Goal: Task Accomplishment & Management: Complete application form

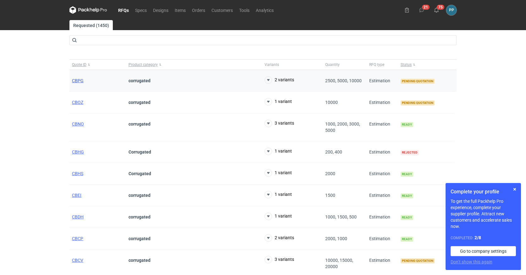
click at [81, 82] on span "CBPG" at bounding box center [78, 80] width 12 height 5
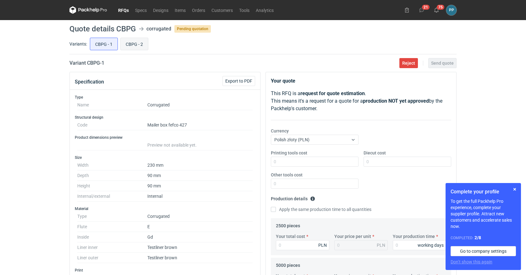
click at [129, 47] on input "CBPG - 2" at bounding box center [134, 44] width 27 height 12
radio input "true"
click at [229, 80] on span "Export to PDF" at bounding box center [238, 81] width 27 height 4
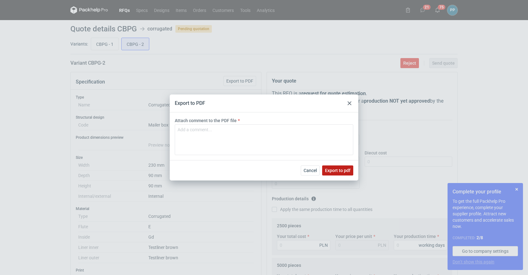
click at [350, 173] on button "Export to pdf" at bounding box center [337, 171] width 31 height 10
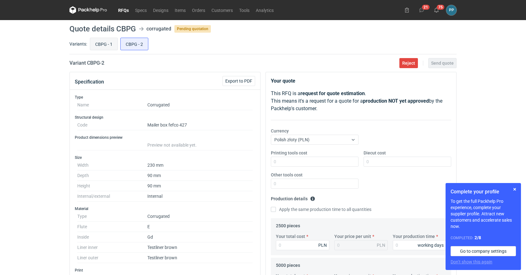
click at [98, 42] on input "CBPG - 1" at bounding box center [103, 44] width 27 height 12
radio input "true"
click at [232, 80] on span "Export to PDF" at bounding box center [238, 81] width 27 height 4
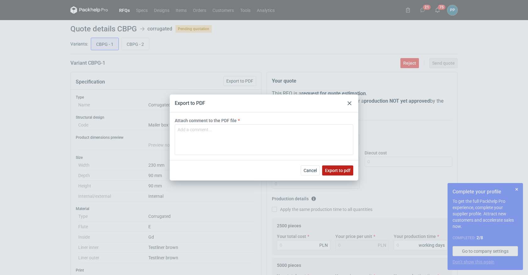
click at [344, 171] on span "Export to pdf" at bounding box center [337, 170] width 25 height 4
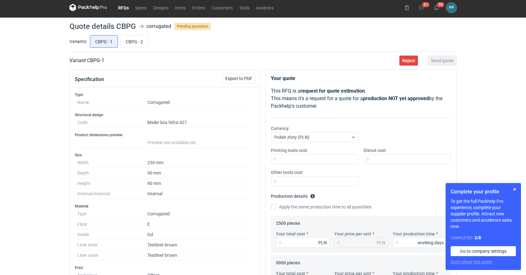
scroll to position [3, 0]
click at [125, 8] on link "RFQs" at bounding box center [123, 8] width 17 height 8
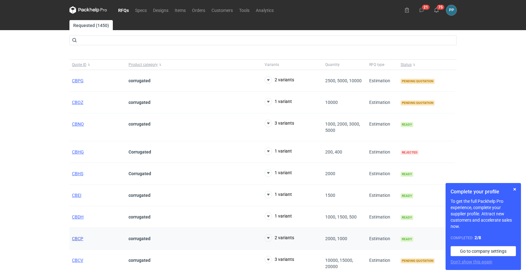
click at [76, 240] on span "CBCP" at bounding box center [77, 238] width 11 height 5
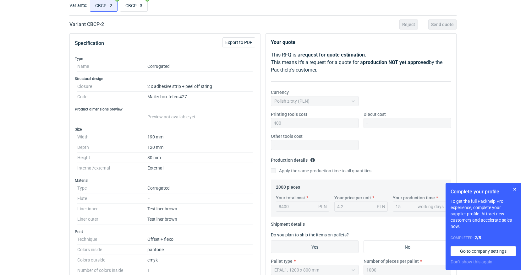
scroll to position [38, 0]
click at [134, 6] on input "CBCP - 3" at bounding box center [133, 6] width 27 height 12
radio input "true"
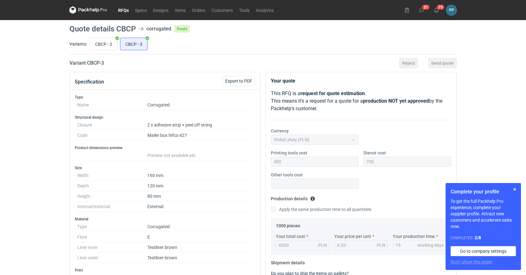
drag, startPoint x: 99, startPoint y: 41, endPoint x: 121, endPoint y: 57, distance: 26.2
click at [101, 42] on input "CBCP - 2" at bounding box center [103, 44] width 27 height 12
radio input "true"
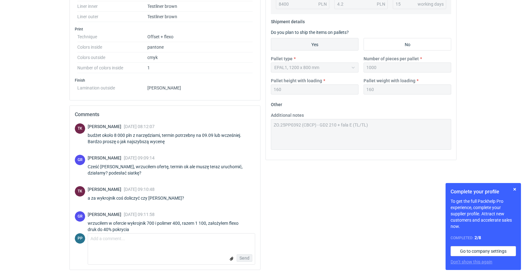
scroll to position [241, 0]
click at [515, 189] on button "button" at bounding box center [515, 190] width 8 height 8
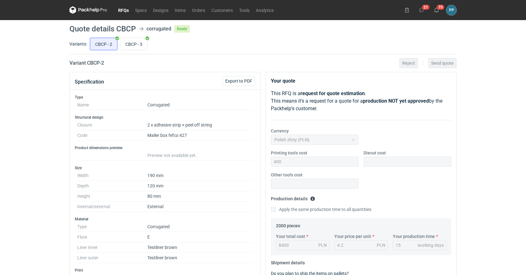
scroll to position [3, 0]
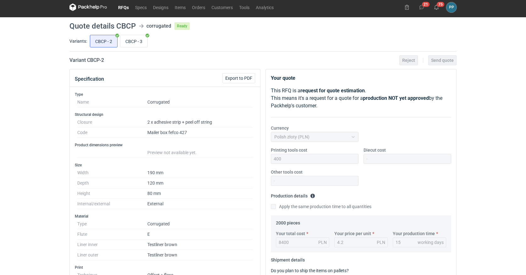
click at [126, 9] on link "RFQs" at bounding box center [123, 7] width 17 height 8
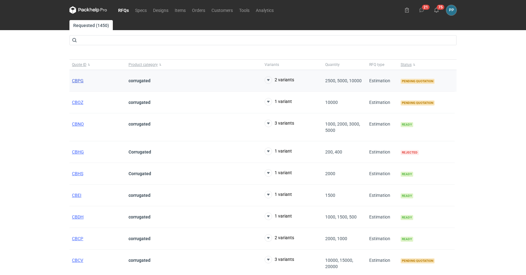
click at [77, 81] on span "CBPG" at bounding box center [78, 80] width 12 height 5
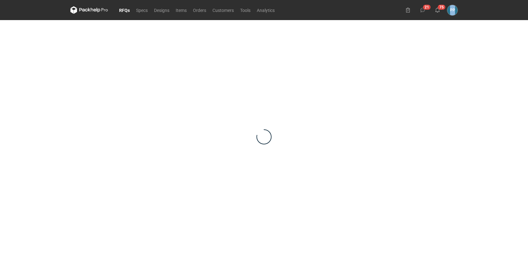
click at [77, 81] on div at bounding box center [263, 137] width 387 height 234
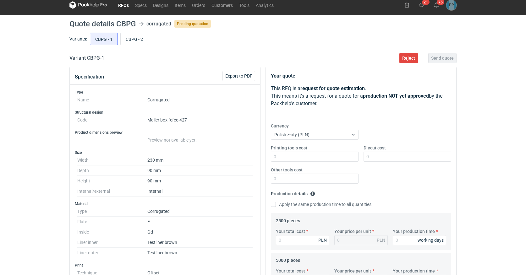
scroll to position [6, 0]
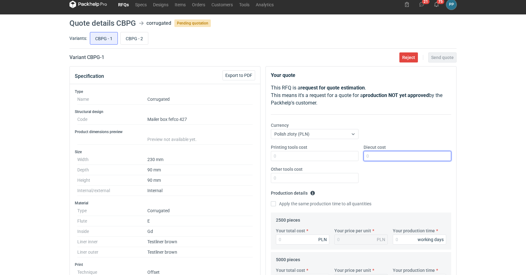
click at [373, 157] on input "Diecut cost" at bounding box center [408, 156] width 88 height 10
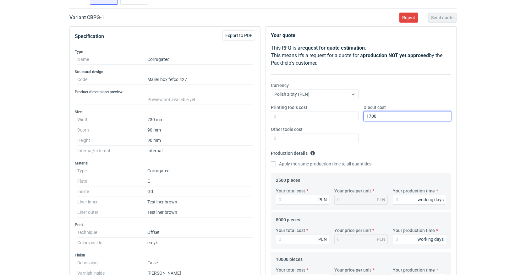
scroll to position [50, 0]
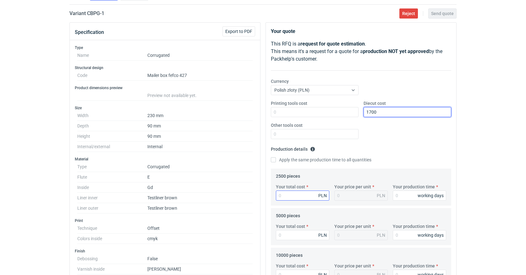
type input "1700"
click at [281, 195] on input "Your total cost" at bounding box center [302, 196] width 53 height 10
click at [274, 161] on input "Apply the same production time to all quantities" at bounding box center [273, 159] width 5 height 5
checkbox input "true"
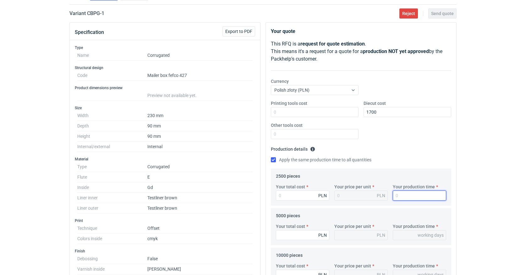
click at [407, 194] on input "Your production time" at bounding box center [419, 196] width 53 height 10
type input "1"
type input "15"
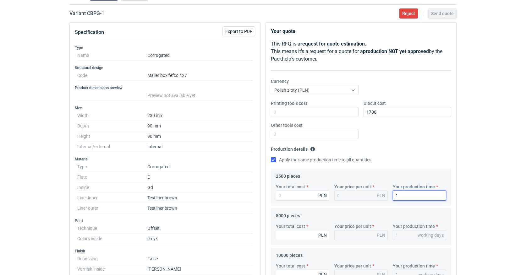
type input "15"
click at [290, 195] on input "Your total cost" at bounding box center [302, 196] width 53 height 10
type input "615"
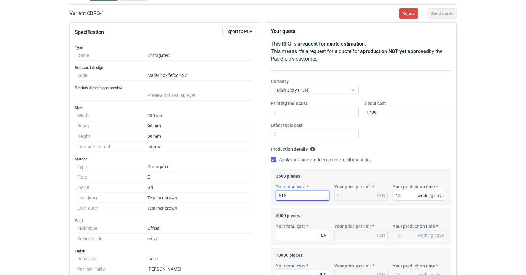
type input "0.25"
type input "6150"
type input "2.46"
type input "6150"
click at [287, 234] on input "Your total cost" at bounding box center [302, 235] width 53 height 10
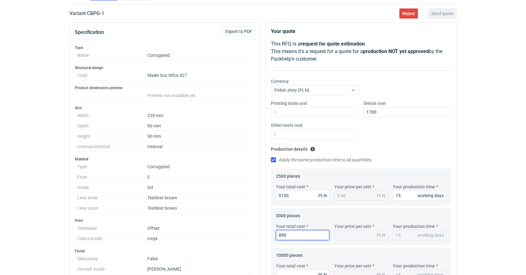
type input "8900"
type input "1.78"
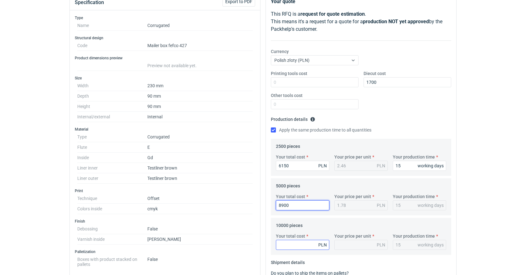
scroll to position [81, 0]
type input "8900"
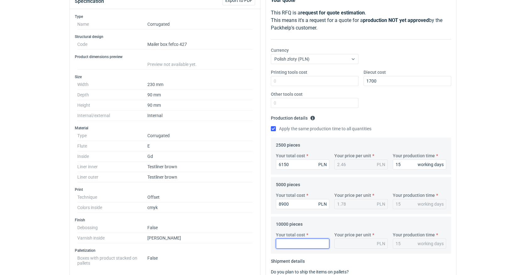
click at [284, 246] on input "Your total cost" at bounding box center [302, 244] width 53 height 10
type input "146"
type input "0.01"
type input "14600"
type input "1.46"
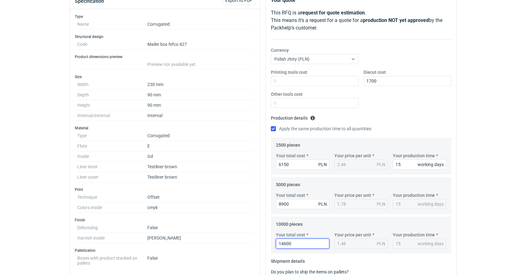
drag, startPoint x: 297, startPoint y: 244, endPoint x: 284, endPoint y: 244, distance: 12.3
click at [284, 244] on input "14600" at bounding box center [302, 244] width 53 height 10
type input "14800"
type input "1.48"
type input "14800"
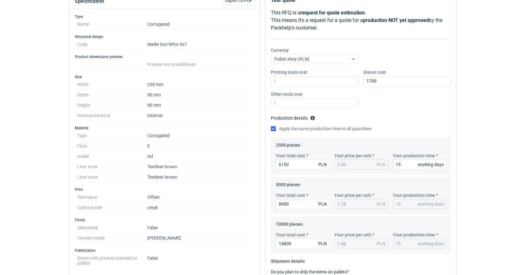
drag, startPoint x: 289, startPoint y: 203, endPoint x: 282, endPoint y: 203, distance: 6.9
click at [282, 203] on input "8900" at bounding box center [302, 204] width 53 height 10
drag, startPoint x: 289, startPoint y: 205, endPoint x: 277, endPoint y: 205, distance: 12.9
click at [277, 205] on input "8900" at bounding box center [302, 204] width 53 height 10
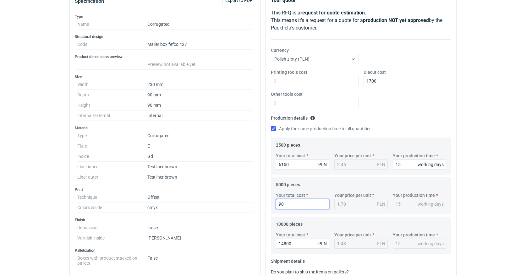
type input "900"
type input "0.18"
type input "9000"
type input "1.8"
type input "9000"
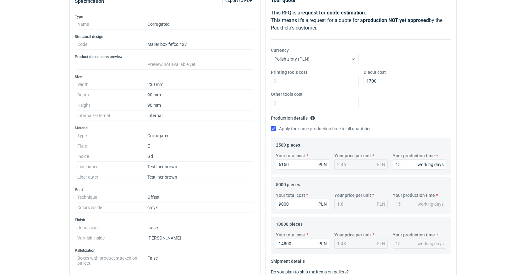
click at [311, 212] on div "Your total cost 9000 PLN Your price per unit 1.8 PLN Your production time 15 wo…" at bounding box center [360, 203] width 175 height 22
click at [353, 215] on form "Production details Please provide the expected time of production in working da…" at bounding box center [361, 184] width 180 height 143
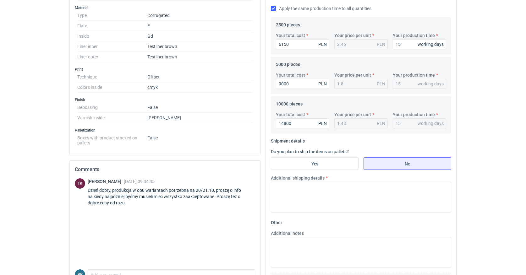
scroll to position [201, 0]
click at [315, 163] on input "Yes" at bounding box center [314, 163] width 87 height 12
radio input "true"
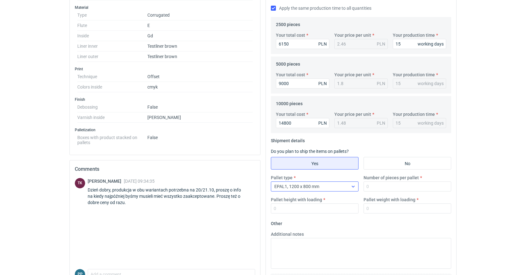
click at [353, 187] on icon at bounding box center [353, 187] width 3 height 2
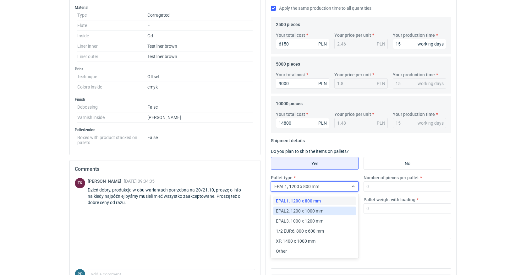
click at [316, 212] on span "EPAL2, 1200 x 1000 mm" at bounding box center [299, 211] width 47 height 6
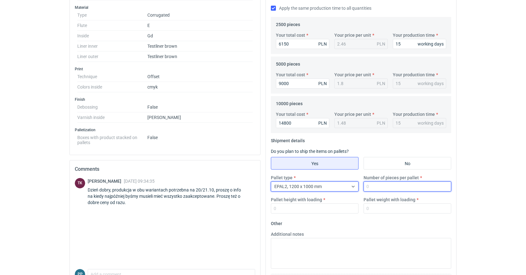
click at [378, 187] on input "Number of pieces per pallet" at bounding box center [408, 187] width 88 height 10
type input "2500"
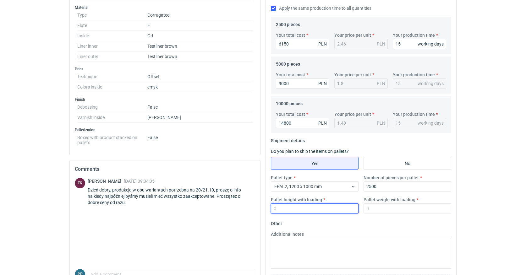
click at [286, 209] on input "Pallet height with loading" at bounding box center [315, 209] width 88 height 10
type input "1800"
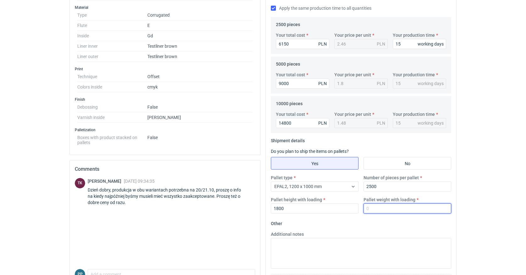
click at [370, 208] on input "Pallet weight with loading" at bounding box center [408, 209] width 88 height 10
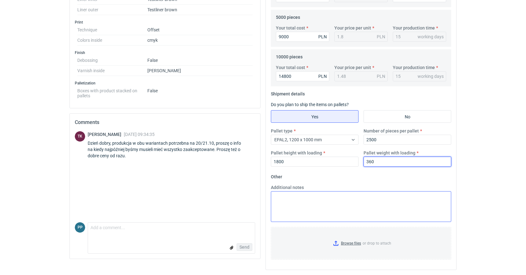
scroll to position [248, 0]
type input "360"
click at [290, 195] on textarea "Additional notes" at bounding box center [361, 206] width 180 height 31
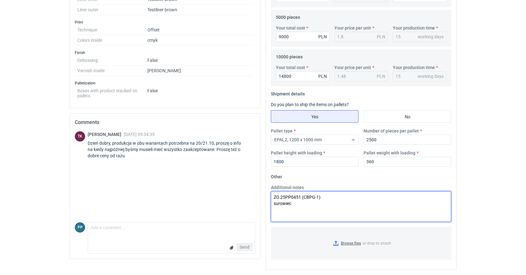
click at [294, 204] on textarea "ZO.25PP0451 (CBPG-1) surowiec" at bounding box center [361, 206] width 180 height 31
click at [291, 203] on textarea "ZO.25PP0451 (CBPG-1) surowiec" at bounding box center [361, 206] width 180 height 31
paste textarea "2W E 2*brązowa 275g (120/120)"
click at [274, 204] on textarea "ZO.25PP0451 (CBPG-1) 2W E 2*brązowa 275g (120/120)" at bounding box center [361, 206] width 180 height 31
click at [372, 201] on textarea "ZO.25PP0451 (CBPG-1) surowiec 2W E 2*brązowa 275g (120/120)" at bounding box center [361, 206] width 180 height 31
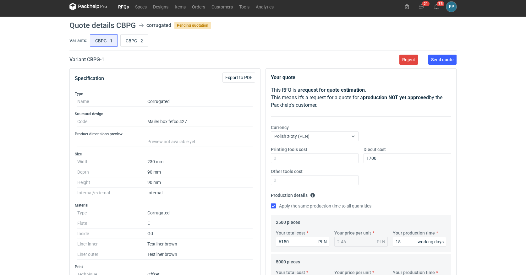
scroll to position [3, 0]
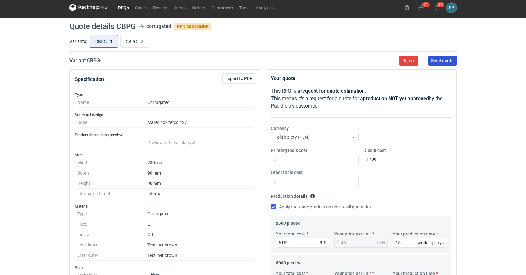
type textarea "ZO.25PP0451 (CBPG-1) surowiec 2W E 2*brązowa 275g (120/120) + GD2 210g druk: of…"
click at [442, 62] on span "Send quote" at bounding box center [442, 60] width 23 height 4
click at [131, 40] on input "CBPG - 2" at bounding box center [134, 42] width 27 height 12
radio input "true"
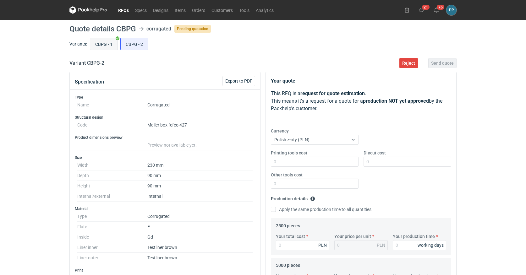
click at [97, 43] on input "CBPG - 1" at bounding box center [103, 44] width 27 height 12
radio input "true"
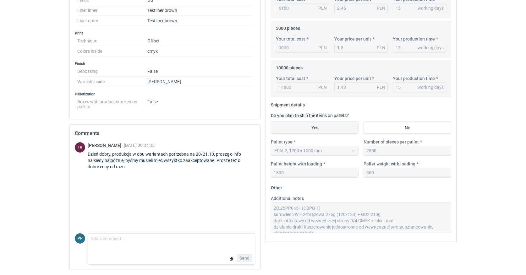
scroll to position [6, 0]
click at [404, 240] on div "Your quote This RFQ is a request for quote estimation . This means it's a reque…" at bounding box center [361, 39] width 190 height 408
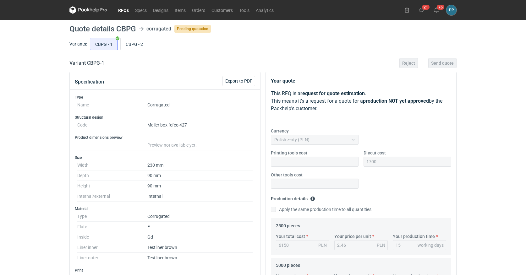
scroll to position [0, 0]
click at [135, 41] on input "CBPG - 2" at bounding box center [134, 44] width 27 height 12
radio input "true"
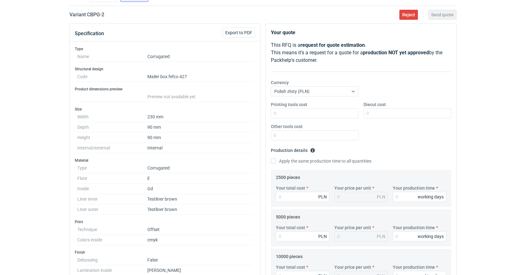
scroll to position [49, 0]
click at [372, 111] on input "Diecut cost" at bounding box center [408, 113] width 88 height 10
type input "1700"
click at [293, 134] on input "Other tools cost" at bounding box center [315, 135] width 88 height 10
drag, startPoint x: 272, startPoint y: 160, endPoint x: 282, endPoint y: 166, distance: 11.7
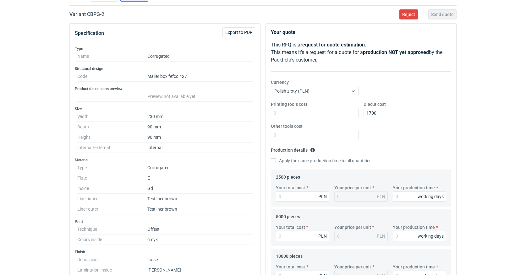
click at [272, 160] on input "Apply the same production time to all quantities" at bounding box center [273, 160] width 5 height 5
checkbox input "true"
drag, startPoint x: 385, startPoint y: 196, endPoint x: 380, endPoint y: 196, distance: 4.7
click at [380, 196] on div "Your total cost PLN Your price per unit PLN Your production time working days" at bounding box center [360, 196] width 175 height 22
type input "1"
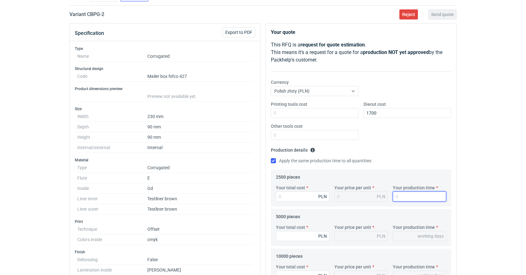
type input "1"
type input "18"
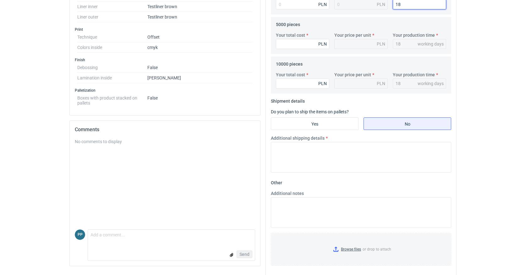
scroll to position [244, 0]
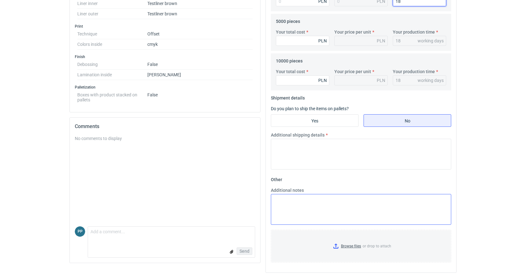
type input "18"
click at [284, 198] on textarea "Additional notes" at bounding box center [361, 209] width 180 height 31
paste textarea "ZO.25PP0451 (CBPG-1) surowiec 2W E 2*brązowa 275g (120/120) + GD2 210g druk: of…"
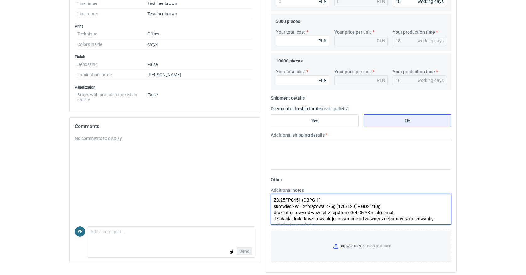
scroll to position [3, 0]
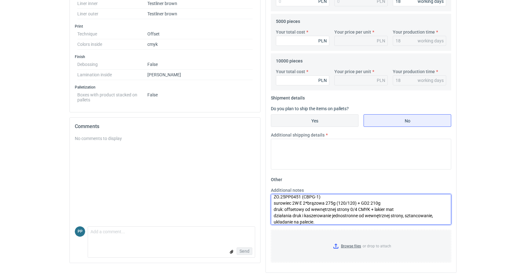
type textarea "ZO.25PP0451 (CBPG-1) surowiec 2W E 2*brązowa 275g (120/120) + GD2 210g druk: of…"
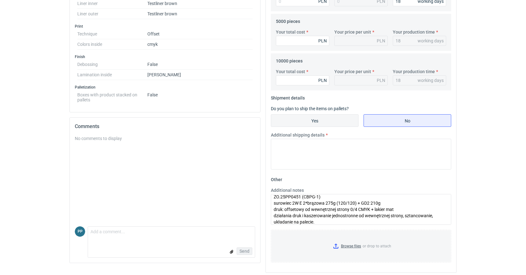
click at [312, 124] on input "Yes" at bounding box center [314, 121] width 87 height 12
radio input "true"
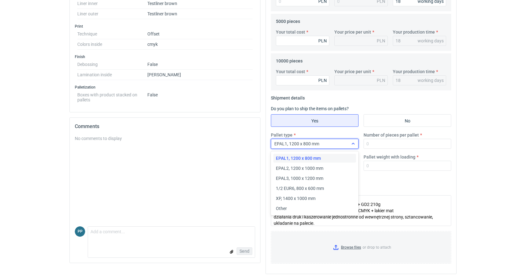
click at [353, 144] on icon at bounding box center [353, 143] width 5 height 5
drag, startPoint x: 309, startPoint y: 169, endPoint x: 315, endPoint y: 168, distance: 5.8
click at [310, 169] on span "EPAL2, 1200 x 1000 mm" at bounding box center [299, 168] width 47 height 6
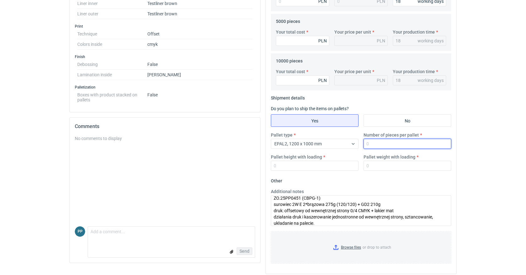
click at [372, 144] on input "Number of pieces per pallet" at bounding box center [408, 144] width 88 height 10
type input "2500"
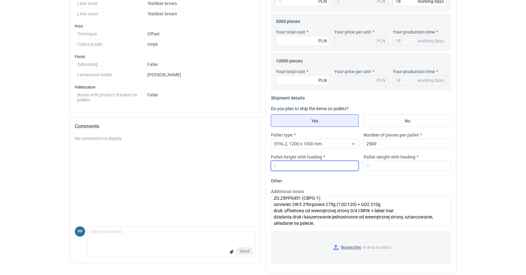
click at [292, 165] on input "Pallet height with loading" at bounding box center [315, 166] width 88 height 10
type input "1800"
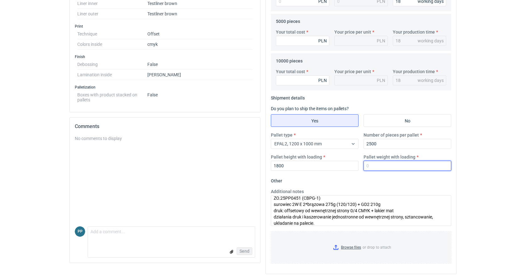
click at [386, 164] on input "Pallet weight with loading" at bounding box center [408, 166] width 88 height 10
type input "360"
click at [362, 188] on fieldset "Other Additional notes ZO.25PP0451 (CBPG-1) surowiec 2W E 2*brązowa 275g (120/1…" at bounding box center [361, 222] width 180 height 93
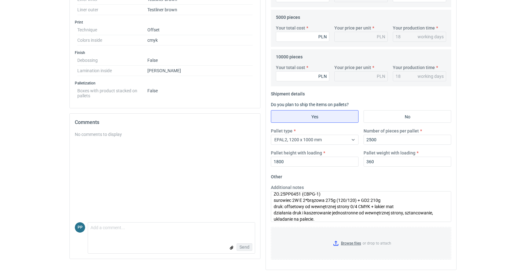
scroll to position [248, 0]
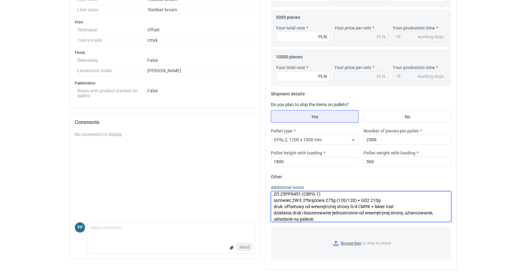
click at [318, 194] on textarea "ZO.25PP0451 (CBPG-1) surowiec 2W E 2*brązowa 275g (120/120) + GD2 210g druk: of…" at bounding box center [361, 206] width 180 height 31
click at [300, 195] on textarea "ZO.25PP0451 (CBPG-2) surowiec 2W E 2*brązowa 275g (120/120) + GD2 210g druk: of…" at bounding box center [361, 206] width 180 height 31
drag, startPoint x: 392, startPoint y: 206, endPoint x: 375, endPoint y: 207, distance: 17.0
click at [375, 207] on textarea "ZO.25PP0451_v1 (CBPG-2) surowiec 2W E 2*brązowa 275g (120/120) + GD2 210g druk:…" at bounding box center [361, 206] width 180 height 31
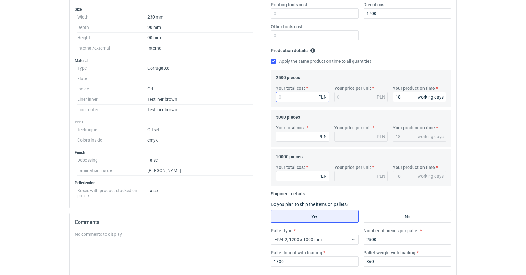
scroll to position [148, 0]
type textarea "ZO.25PP0451_v1 (CBPG-2) surowiec 2W E 2*brązowa 275g (120/120) + GD2 210g druk:…"
click at [285, 98] on input "Your total cost" at bounding box center [302, 98] width 53 height 10
type input "7199"
type input "2.88"
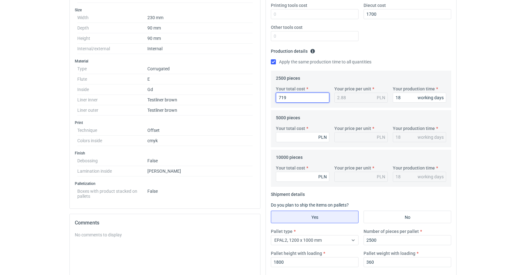
type input "71"
type input "0.03"
type input "7100"
type input "2.84"
type input "7100"
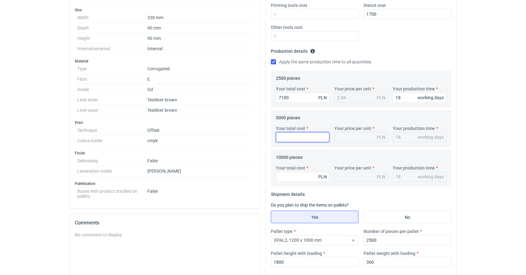
click at [298, 140] on input "Your total cost" at bounding box center [302, 137] width 53 height 10
type input "107"
type input "0.02"
type input "10750"
type input "2.15"
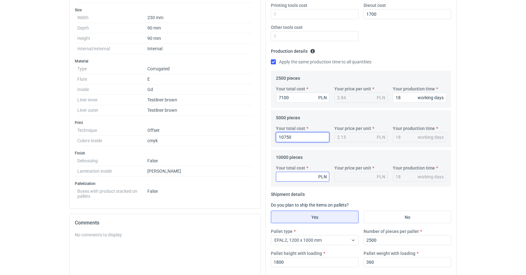
type input "10750"
click at [284, 177] on input "Your total cost" at bounding box center [302, 177] width 53 height 10
click at [285, 177] on input "Your total cost" at bounding box center [302, 177] width 53 height 10
type input "18500"
type input "1.85"
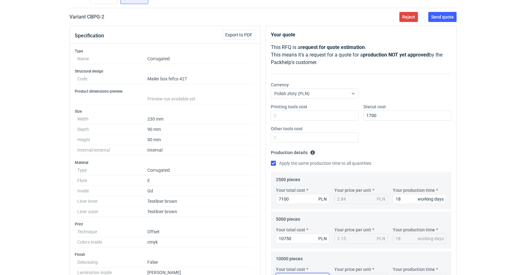
scroll to position [32, 0]
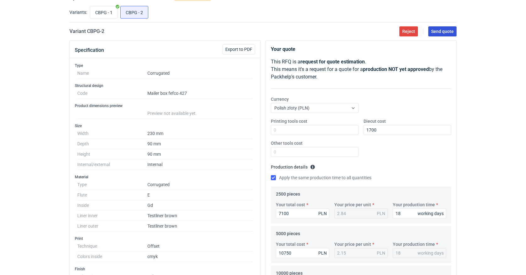
type input "18500"
click at [440, 32] on span "Send quote" at bounding box center [442, 31] width 23 height 4
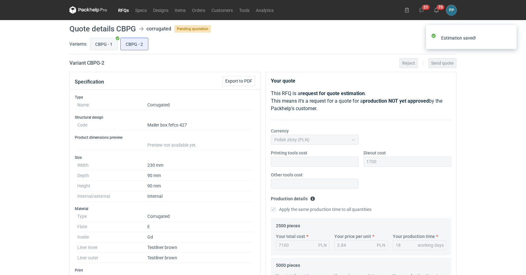
scroll to position [0, 0]
click at [104, 45] on input "CBPG - 1" at bounding box center [103, 44] width 27 height 12
radio input "true"
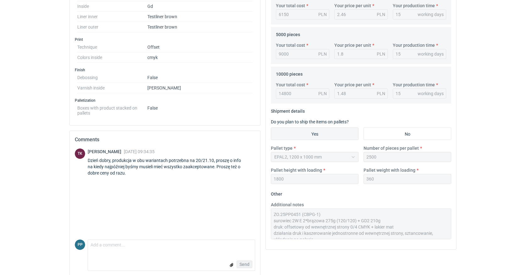
scroll to position [237, 0]
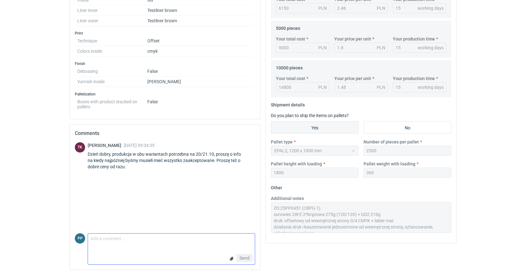
click at [109, 241] on textarea "Comment message" at bounding box center [171, 240] width 167 height 13
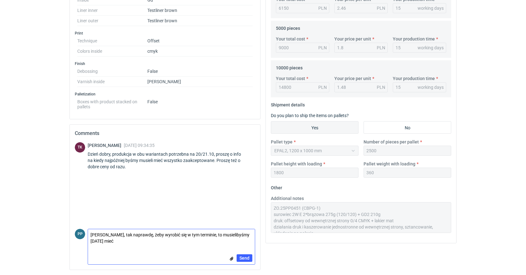
scroll to position [0, 0]
click at [100, 241] on textarea "[PERSON_NAME], tak naprawdę, żeby wyrobić się w tym terminie, to musielibyśmy […" at bounding box center [171, 238] width 167 height 18
click at [99, 243] on textarea "[PERSON_NAME], tak naprawdę, żeby wyrobić się w tym terminie, to musielibyśmy […" at bounding box center [171, 238] width 167 height 18
drag, startPoint x: 90, startPoint y: 243, endPoint x: 91, endPoint y: 246, distance: 3.5
click at [90, 243] on textarea "[PERSON_NAME], tak naprawdę, żeby wyrobić się w tym terminie, to musielibyśmy […" at bounding box center [171, 238] width 167 height 18
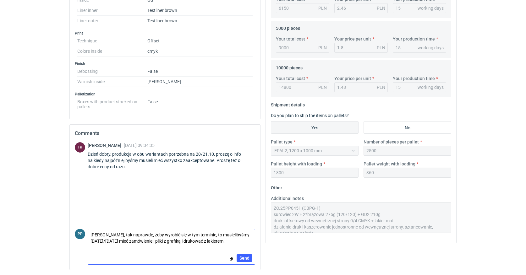
click at [219, 242] on textarea "[PERSON_NAME], tak naprawdę, żeby wyrobić się w tym terminie, to musielibyśmy […" at bounding box center [171, 238] width 167 height 18
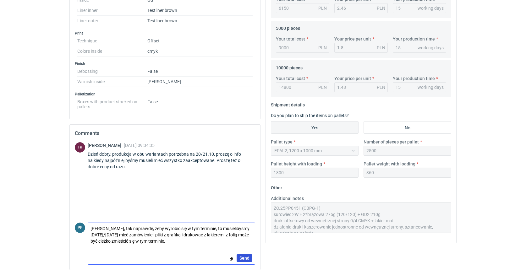
type textarea "[PERSON_NAME], tak naprawdę, żeby wyrobić się w tym terminie, to musielibyśmy […"
click at [244, 260] on span "Send" at bounding box center [245, 258] width 10 height 4
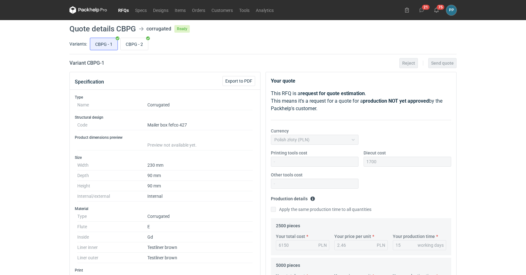
click at [122, 11] on link "RFQs" at bounding box center [123, 10] width 17 height 8
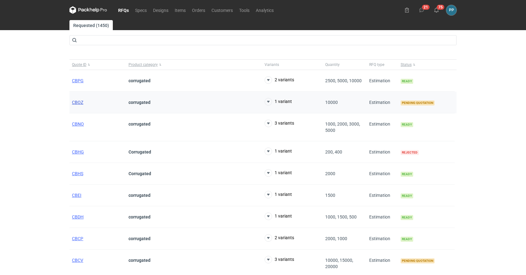
click at [76, 102] on span "CBOZ" at bounding box center [77, 102] width 11 height 5
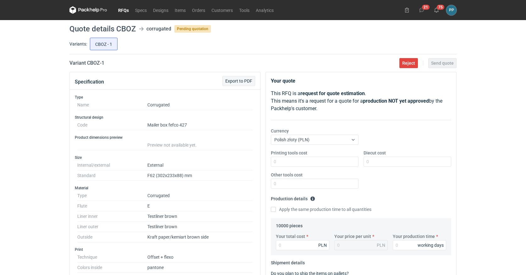
click at [237, 80] on span "Export to PDF" at bounding box center [238, 81] width 27 height 4
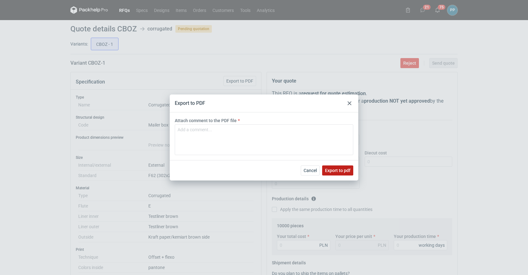
click at [331, 167] on button "Export to pdf" at bounding box center [337, 171] width 31 height 10
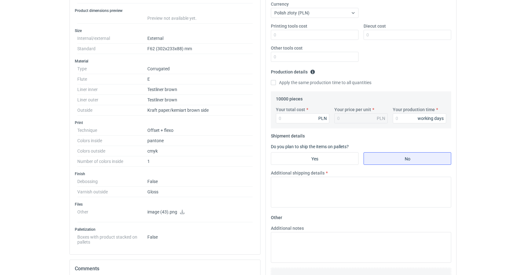
scroll to position [127, 0]
click at [182, 212] on icon at bounding box center [182, 212] width 5 height 4
click at [183, 213] on icon at bounding box center [182, 212] width 5 height 4
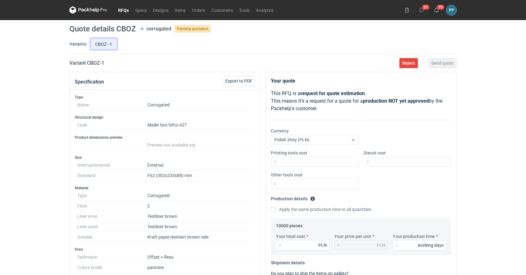
scroll to position [0, 0]
click at [240, 83] on span "Export to PDF" at bounding box center [238, 81] width 27 height 4
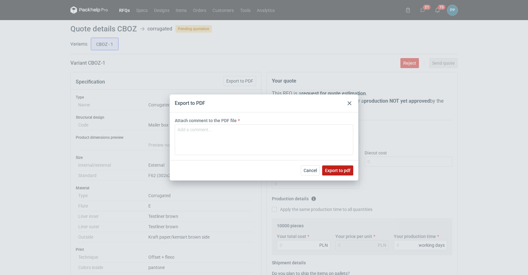
click at [335, 174] on button "Export to pdf" at bounding box center [337, 171] width 31 height 10
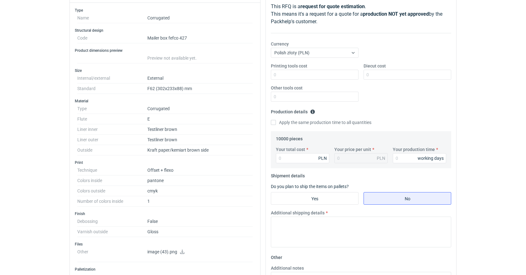
scroll to position [90, 0]
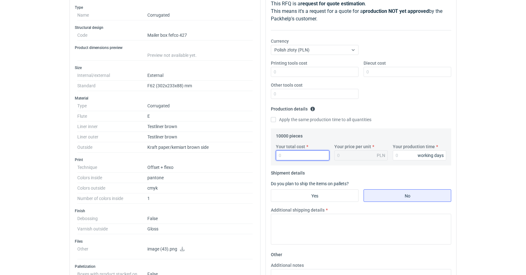
drag, startPoint x: 286, startPoint y: 156, endPoint x: 277, endPoint y: 157, distance: 8.5
click at [277, 157] on input "Your total cost" at bounding box center [302, 156] width 53 height 10
click at [401, 153] on input "Your production time" at bounding box center [419, 156] width 53 height 10
click at [297, 157] on input "Your total cost" at bounding box center [302, 156] width 53 height 10
click at [401, 154] on input "17" at bounding box center [419, 156] width 53 height 10
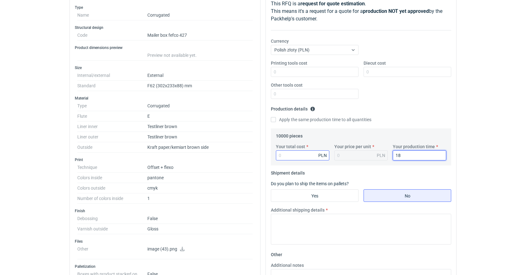
type input "18"
click at [295, 153] on input "Your total cost" at bounding box center [302, 156] width 53 height 10
type input "285"
type input "0.03"
type input "28505"
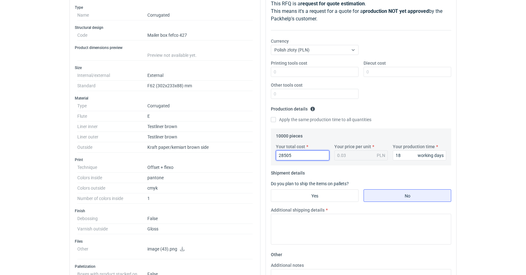
type input "2.85"
type input "28505.70"
click at [305, 193] on input "Yes" at bounding box center [314, 196] width 87 height 12
radio input "true"
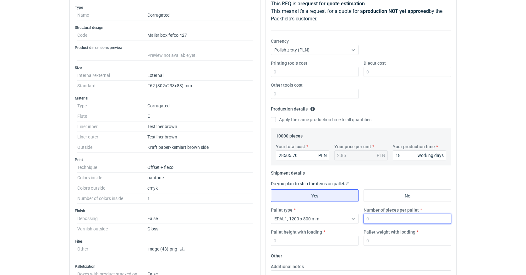
click at [370, 219] on input "Number of pieces per pallet" at bounding box center [408, 219] width 88 height 10
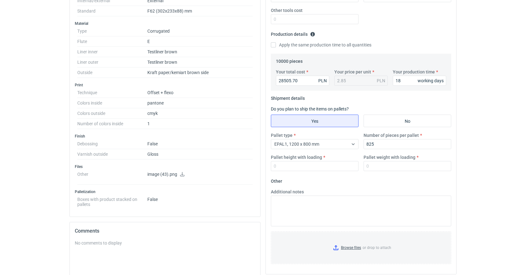
scroll to position [165, 0]
type input "825"
click at [288, 166] on input "Pallet height with loading" at bounding box center [315, 166] width 88 height 10
type input "1800"
click at [374, 164] on input "Pallet weight with loading" at bounding box center [408, 166] width 88 height 10
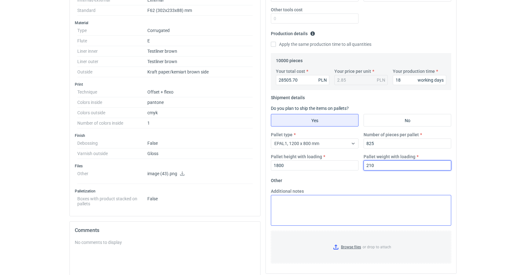
type input "210"
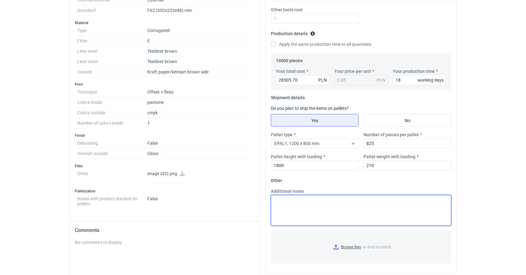
click at [284, 201] on textarea "Additional notes" at bounding box center [361, 210] width 180 height 31
paste textarea "2W E 2*brązowa 275g (120/120)"
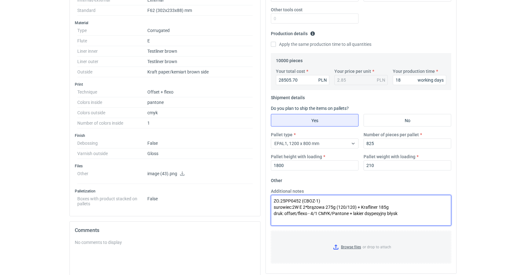
click at [353, 214] on textarea "ZO.25PP0452 (CBOZ-1) surowiec:2W E 2*brązowa 275g (120/120) + Krafliner 185g dr…" at bounding box center [361, 210] width 180 height 31
click at [408, 213] on textarea "ZO.25PP0452 (CBOZ-1) surowiec:2W E 2*brązowa 275g (120/120) + Krafliner 185g dr…" at bounding box center [361, 210] width 180 height 31
click at [409, 213] on textarea "ZO.25PP0452 (CBOZ-1) surowiec:2W E 2*brązowa 275g (120/120) + Krafliner 185g dr…" at bounding box center [361, 210] width 180 height 31
click at [385, 214] on textarea "ZO.25PP0452 (CBOZ-1) surowiec:2W E 2*brązowa 275g (120/120) + Krafliner 185g dr…" at bounding box center [361, 210] width 180 height 31
click at [392, 217] on textarea "ZO.25PP0452 (CBOZ-1) surowiec:2W E 2*brązowa 275g (120/120) + Krafliner 185g dr…" at bounding box center [361, 210] width 180 height 31
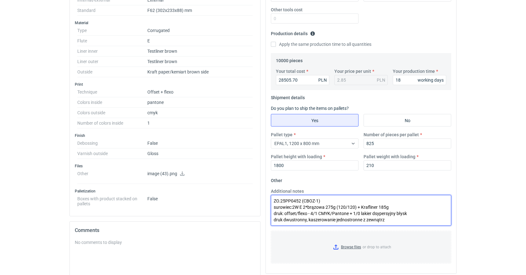
click at [399, 218] on textarea "ZO.25PP0452 (CBOZ-1) surowiec:2W E 2*brązowa 275g (120/120) + Krafliner 185g dr…" at bounding box center [361, 210] width 180 height 31
click at [398, 218] on textarea "ZO.25PP0452 (CBOZ-1) surowiec:2W E 2*brązowa 275g (120/120) + Krafliner 185g dr…" at bounding box center [361, 210] width 180 height 31
click at [306, 221] on textarea "ZO.25PP0452 (CBOZ-1) surowiec:2W E 2*brązowa 275g (120/120) + Krafliner 185g dr…" at bounding box center [361, 210] width 180 height 31
click at [417, 220] on textarea "ZO.25PP0452 (CBOZ-1) surowiec:2W E 2*brązowa 275g (120/120) + Krafliner 185g dr…" at bounding box center [361, 210] width 180 height 31
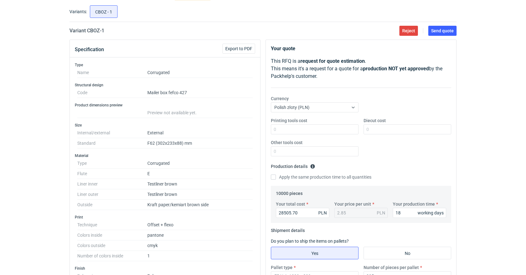
scroll to position [32, 0]
type textarea "ZO.25PP0452 (CBOZ-1) surowiec:2W E 2*brązowa 275g (120/120) + Krafliner 185g dr…"
click at [280, 151] on input "Other tools cost" at bounding box center [315, 152] width 88 height 10
type input "900"
drag, startPoint x: 282, startPoint y: 152, endPoint x: 264, endPoint y: 151, distance: 18.2
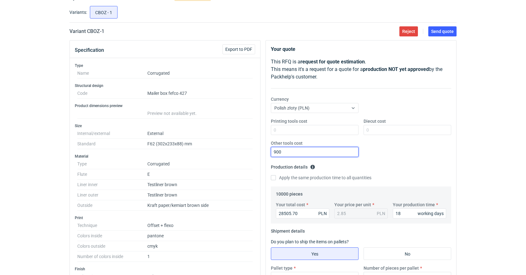
click at [264, 151] on div "Your quote This RFQ is a request for quote estimation . This means it's a reque…" at bounding box center [361, 273] width 196 height 466
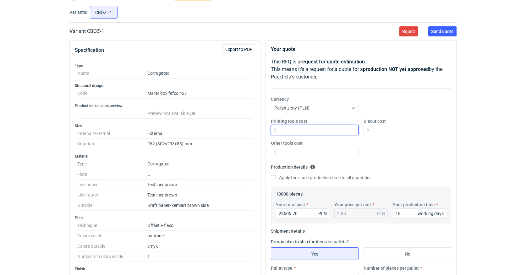
click at [282, 131] on input "Printing tools cost" at bounding box center [315, 130] width 88 height 10
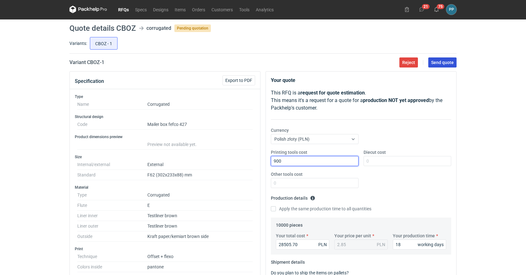
scroll to position [0, 0]
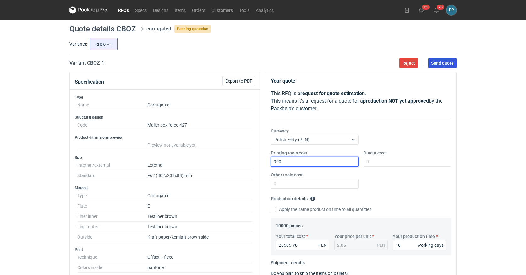
type input "900"
click at [440, 63] on span "Send quote" at bounding box center [442, 63] width 23 height 4
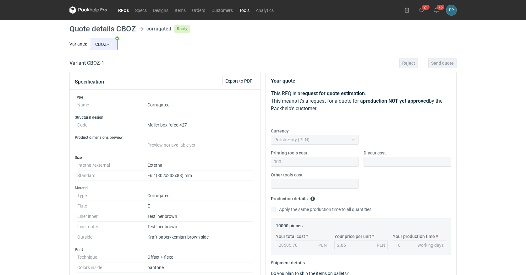
click at [245, 11] on link "Tools" at bounding box center [244, 10] width 17 height 8
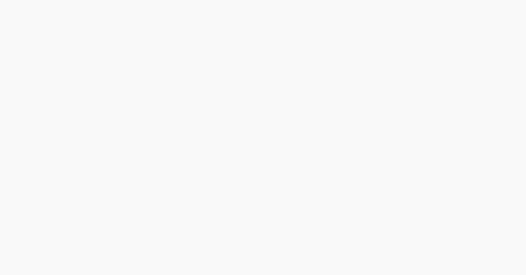
scroll to position [104, 0]
click at [47, 171] on html "RFQs Specs Designs Items Orders Customers Tools Analytics 21 75 PP [PERSON_NAME…" at bounding box center [263, 33] width 526 height 275
